Goal: Task Accomplishment & Management: Use online tool/utility

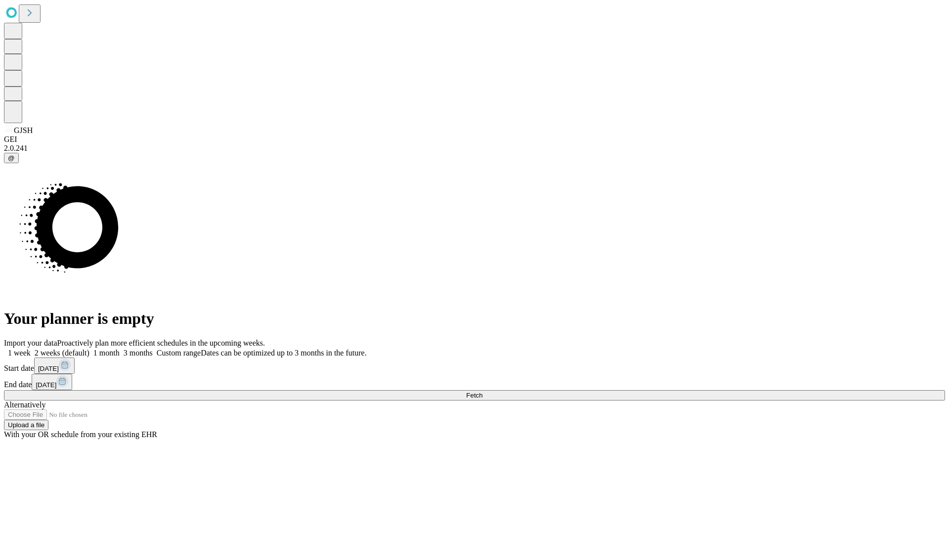
click at [483, 392] on span "Fetch" at bounding box center [474, 395] width 16 height 7
